Goal: Task Accomplishment & Management: Use online tool/utility

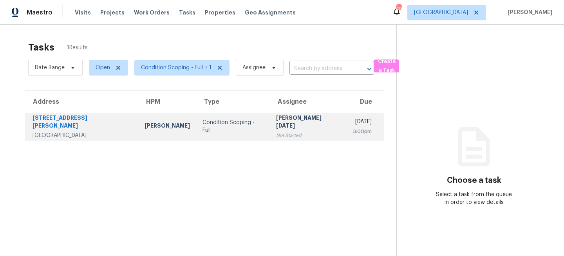
click at [202, 125] on div "Condition Scoping - Full" at bounding box center [232, 127] width 61 height 16
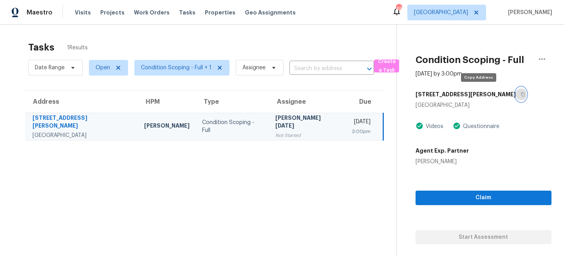
click at [520, 96] on icon "button" at bounding box center [522, 94] width 5 height 5
click at [468, 12] on span "[GEOGRAPHIC_DATA]" at bounding box center [441, 13] width 54 height 8
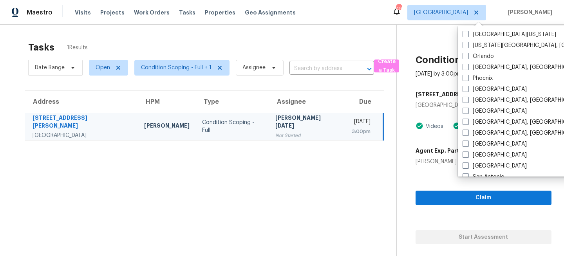
scroll to position [416, 0]
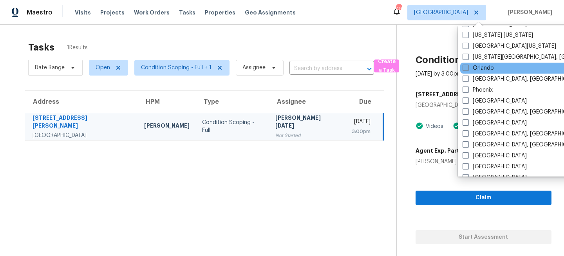
click at [476, 69] on label "Orlando" at bounding box center [477, 68] width 31 height 8
click at [467, 69] on input "Orlando" at bounding box center [464, 66] width 5 height 5
checkbox input "true"
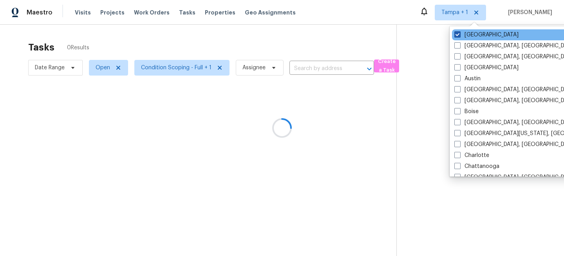
click at [472, 35] on label "Tampa" at bounding box center [486, 35] width 64 height 8
click at [459, 35] on input "Tampa" at bounding box center [456, 33] width 5 height 5
checkbox input "false"
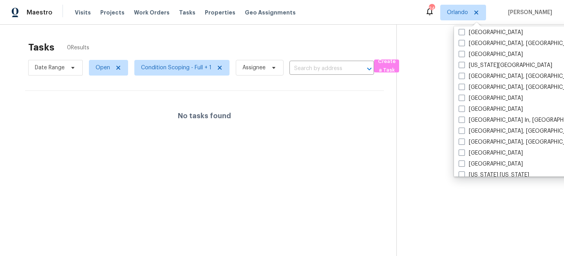
scroll to position [292, 0]
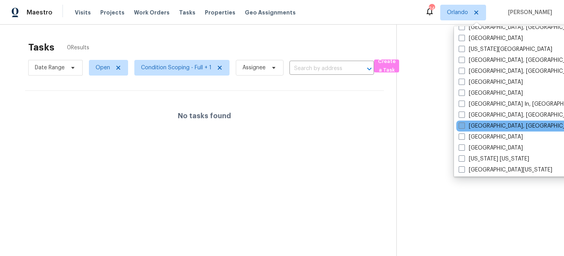
click at [463, 123] on span at bounding box center [461, 126] width 6 height 6
click at [463, 123] on input "[GEOGRAPHIC_DATA], [GEOGRAPHIC_DATA]" at bounding box center [460, 124] width 5 height 5
checkbox input "true"
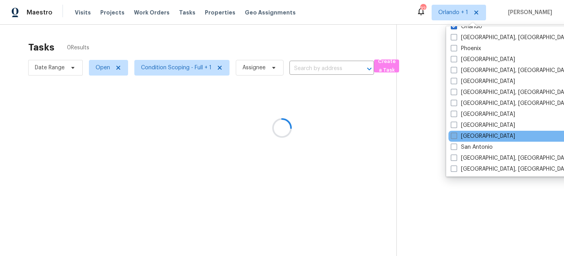
scroll to position [440, 0]
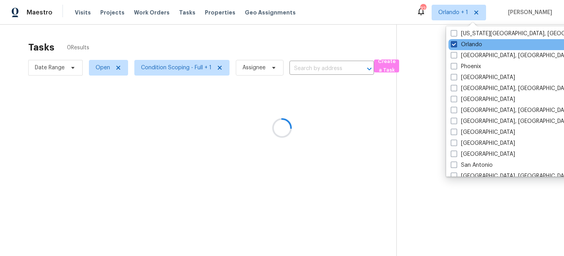
click at [462, 41] on label "Orlando" at bounding box center [466, 45] width 31 height 8
click at [456, 41] on input "Orlando" at bounding box center [453, 43] width 5 height 5
checkbox input "false"
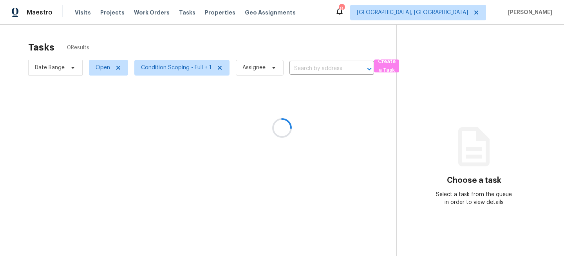
click at [462, 16] on div at bounding box center [282, 128] width 564 height 256
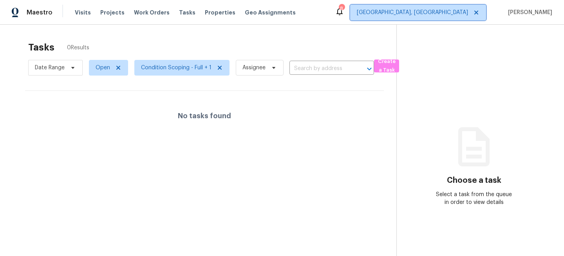
click at [462, 16] on span "[GEOGRAPHIC_DATA], [GEOGRAPHIC_DATA]" at bounding box center [412, 13] width 111 height 8
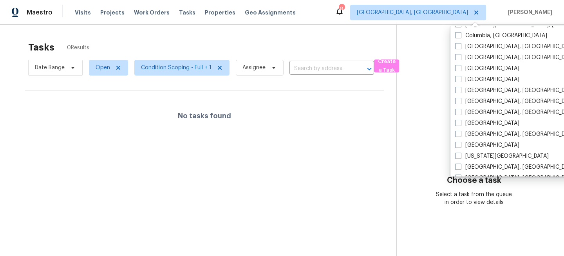
scroll to position [196, 0]
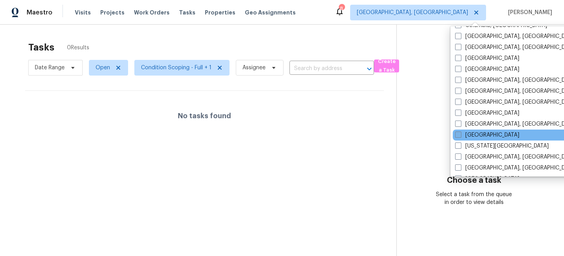
click at [472, 133] on label "[GEOGRAPHIC_DATA]" at bounding box center [487, 135] width 64 height 8
click at [460, 133] on input "[GEOGRAPHIC_DATA]" at bounding box center [457, 133] width 5 height 5
checkbox input "true"
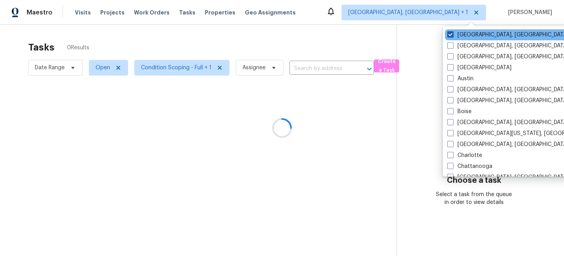
click at [468, 32] on label "[GEOGRAPHIC_DATA], [GEOGRAPHIC_DATA]" at bounding box center [507, 35] width 121 height 8
click at [452, 32] on input "[GEOGRAPHIC_DATA], [GEOGRAPHIC_DATA]" at bounding box center [449, 33] width 5 height 5
checkbox input "false"
